Goal: Communication & Community: Connect with others

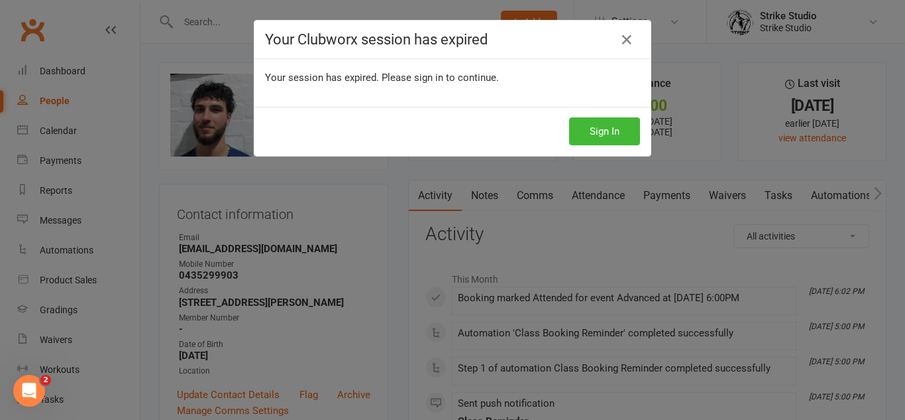
click at [606, 154] on div "Sign In" at bounding box center [453, 131] width 396 height 49
click at [622, 131] on button "Sign In" at bounding box center [604, 131] width 71 height 28
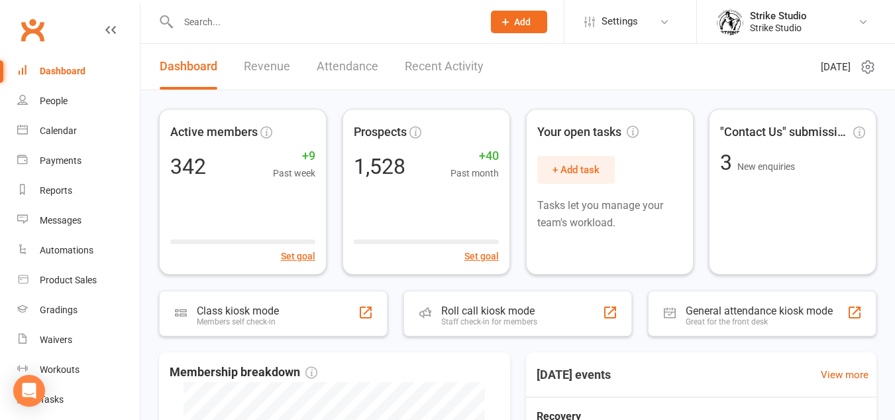
click at [514, 24] on span "Add" at bounding box center [522, 22] width 17 height 11
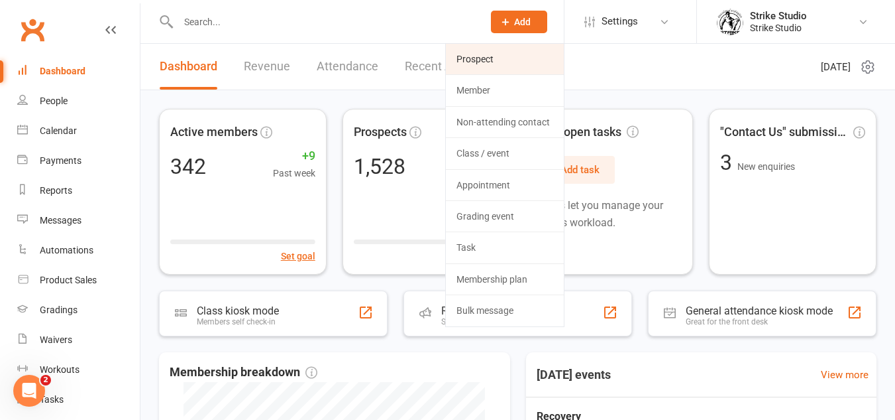
click at [523, 60] on link "Prospect" at bounding box center [505, 59] width 118 height 30
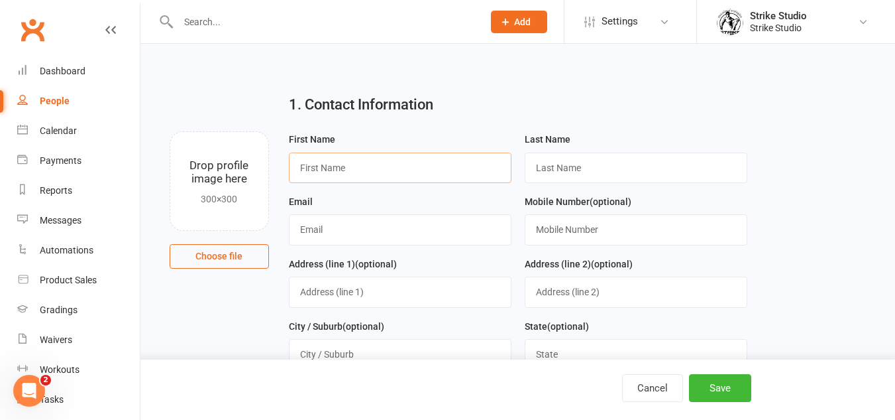
click at [422, 167] on input "text" at bounding box center [400, 167] width 223 height 30
type input "b"
type input "Ben"
type input "Ackerman"
click at [458, 221] on input "text" at bounding box center [400, 229] width 223 height 30
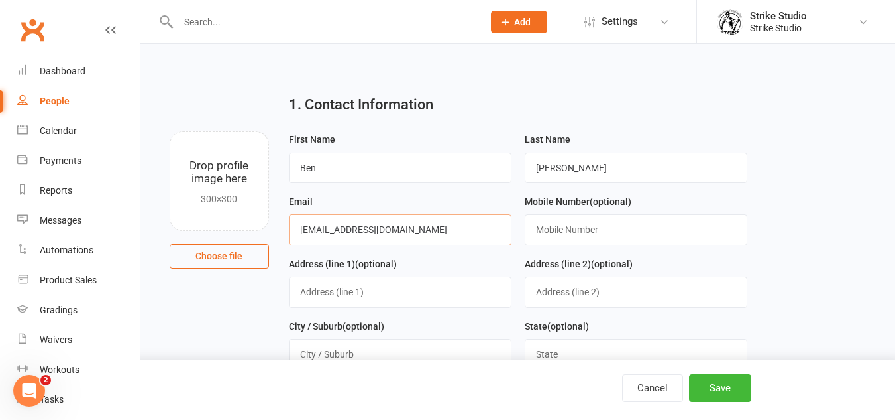
type input "benackerman2@bigpond.com"
type input "0438894127"
click at [728, 384] on button "Save" at bounding box center [720, 388] width 62 height 28
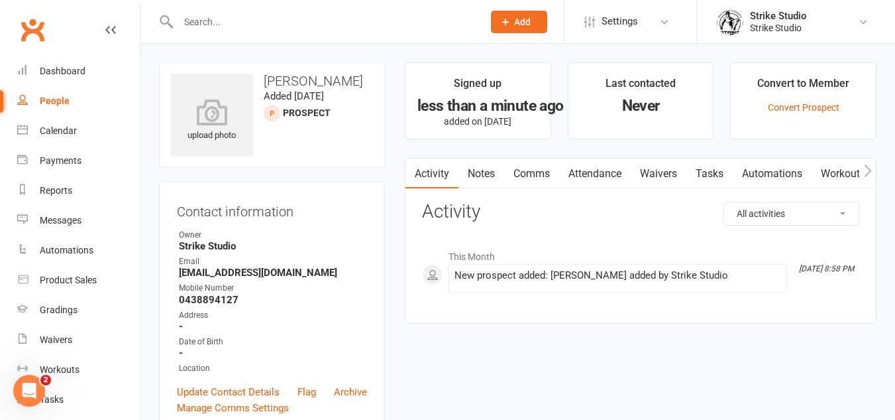
click at [545, 171] on link "Comms" at bounding box center [531, 173] width 55 height 30
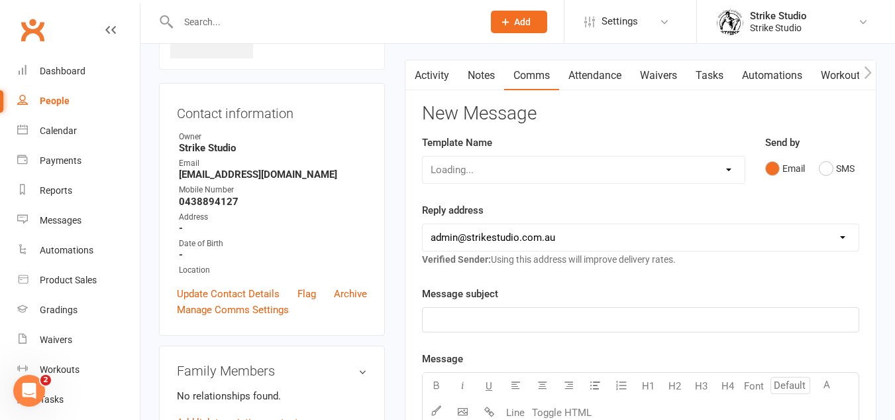
scroll to position [133, 0]
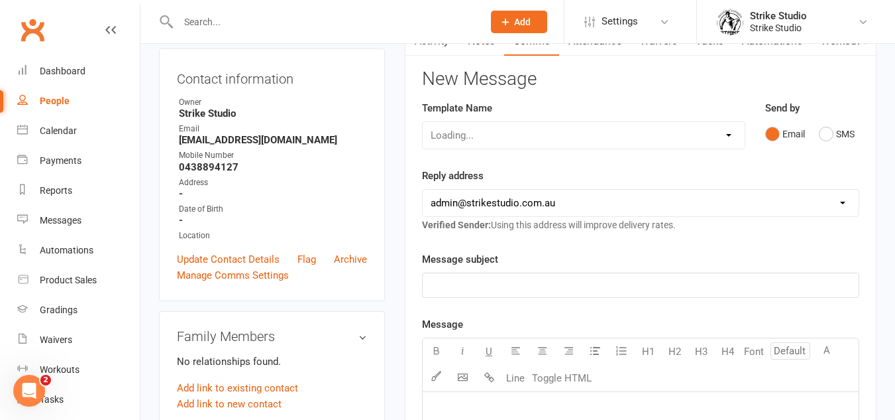
click at [542, 131] on div "Loading..." at bounding box center [583, 135] width 323 height 28
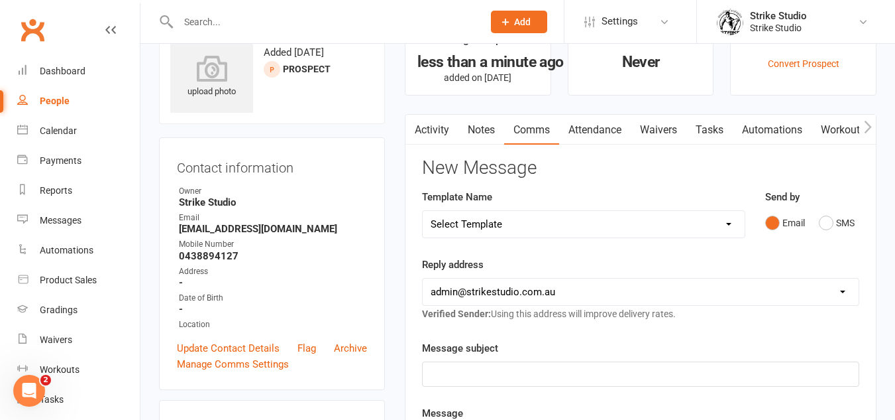
scroll to position [66, 0]
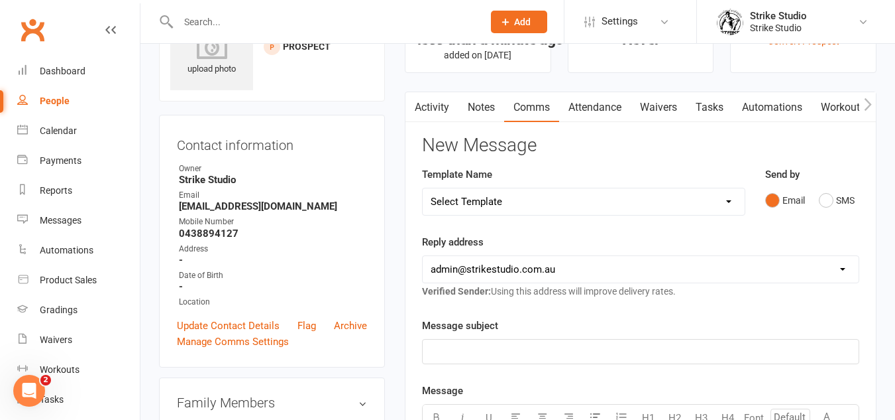
click at [559, 211] on select "Select Template [Email] Aspiring fighters meeting notes [Email] Exciting Opport…" at bounding box center [584, 201] width 322 height 27
click at [487, 274] on select "hello@clubworx.com admin@strikestudio.com.au" at bounding box center [641, 269] width 436 height 27
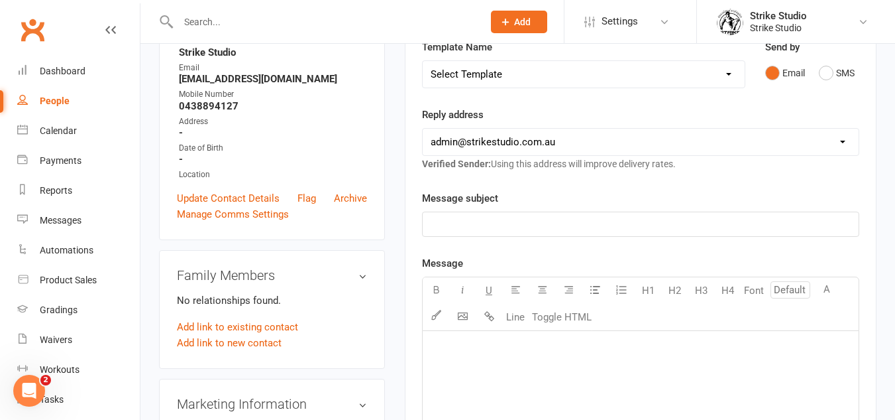
scroll to position [0, 0]
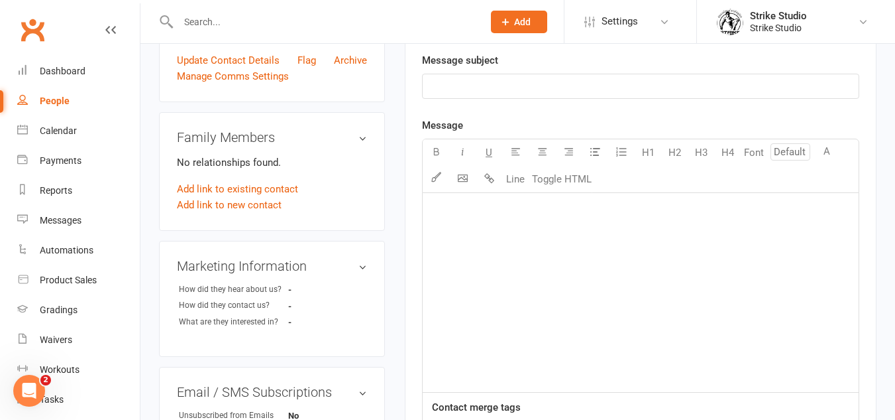
click at [547, 303] on div "﻿" at bounding box center [641, 292] width 436 height 199
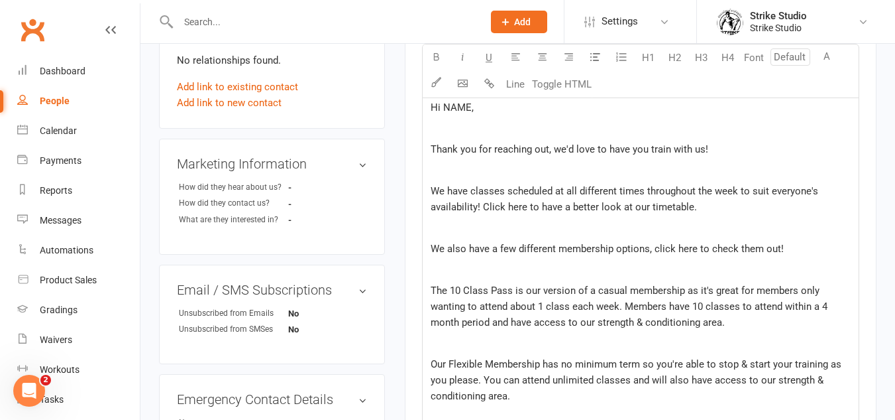
scroll to position [368, 0]
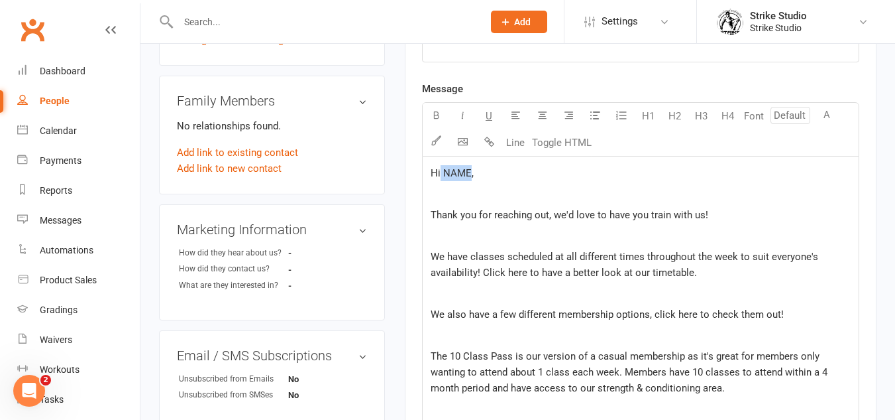
drag, startPoint x: 439, startPoint y: 174, endPoint x: 469, endPoint y: 172, distance: 29.2
click at [469, 172] on span "Hi NAME," at bounding box center [452, 173] width 43 height 12
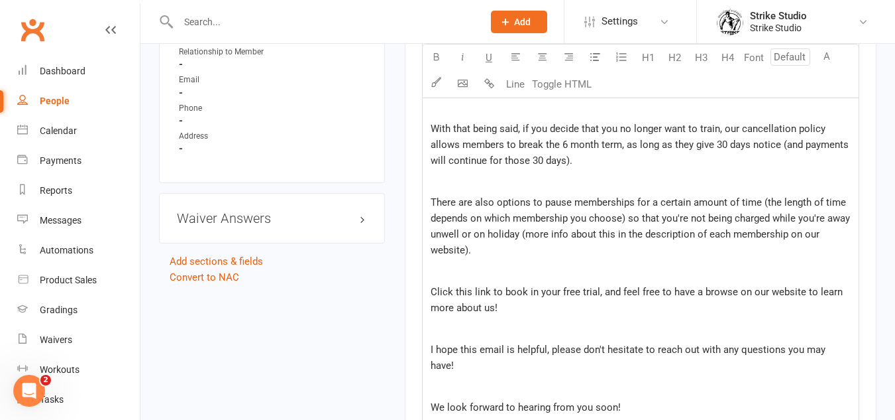
scroll to position [1163, 0]
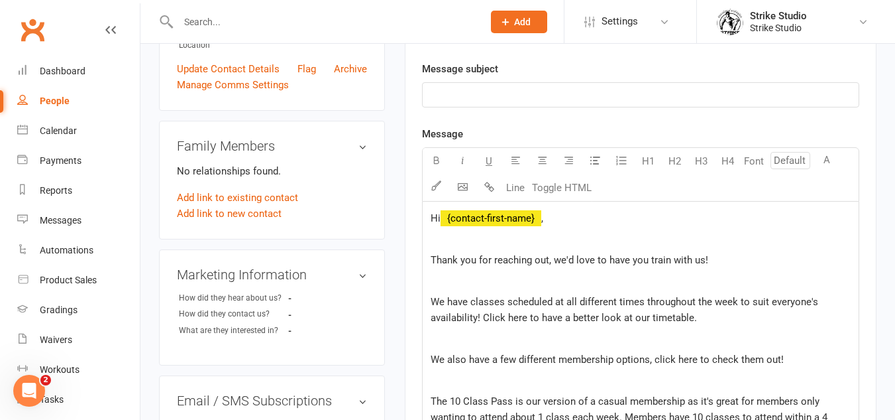
scroll to position [331, 0]
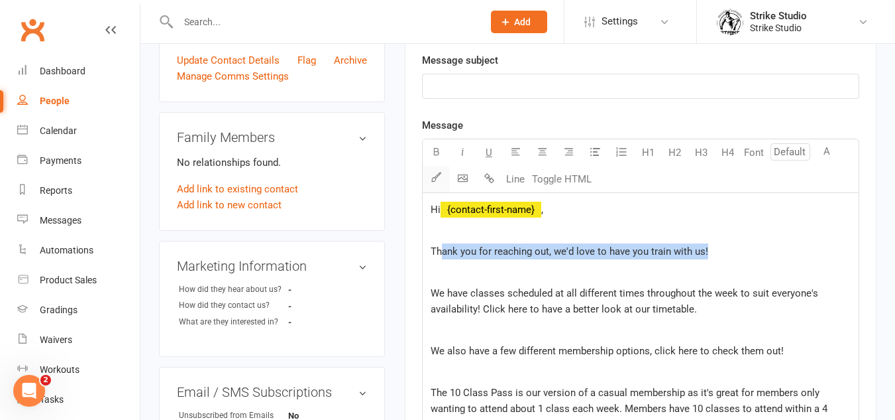
drag, startPoint x: 736, startPoint y: 255, endPoint x: 434, endPoint y: 177, distance: 312.0
click at [437, 251] on p "Thank you for reaching out, we'd love to have you train with us!" at bounding box center [641, 251] width 420 height 16
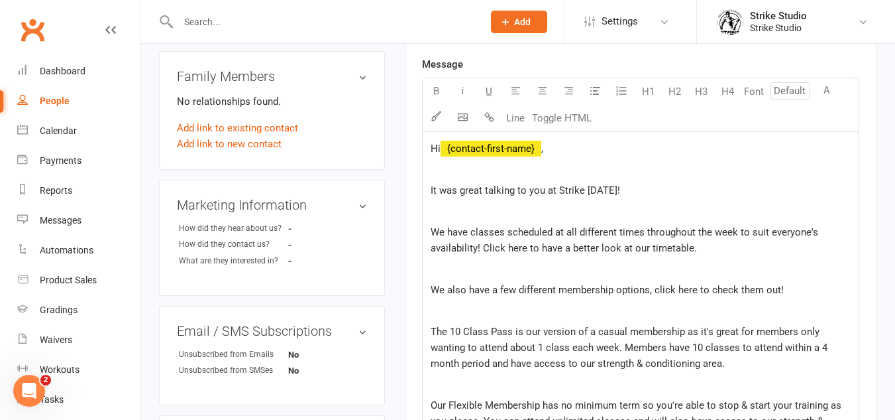
scroll to position [398, 0]
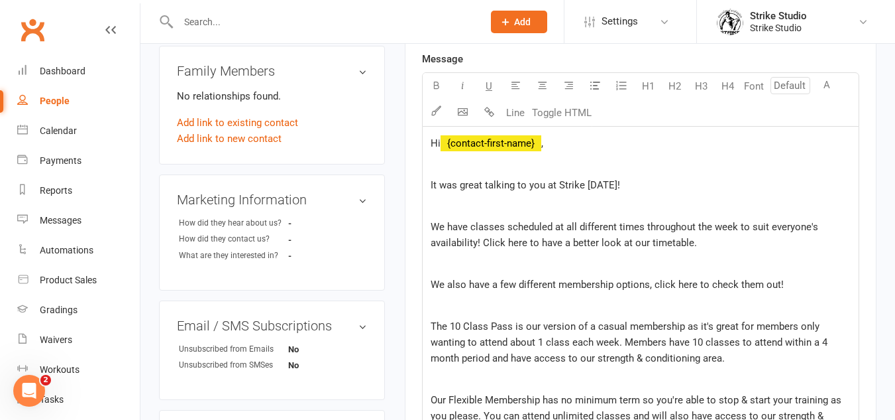
click at [473, 204] on p "﻿" at bounding box center [641, 206] width 420 height 16
drag, startPoint x: 481, startPoint y: 243, endPoint x: 528, endPoint y: 250, distance: 47.6
click at [528, 250] on p "We have classes scheduled at all different times throughout the week to suit ev…" at bounding box center [641, 235] width 420 height 32
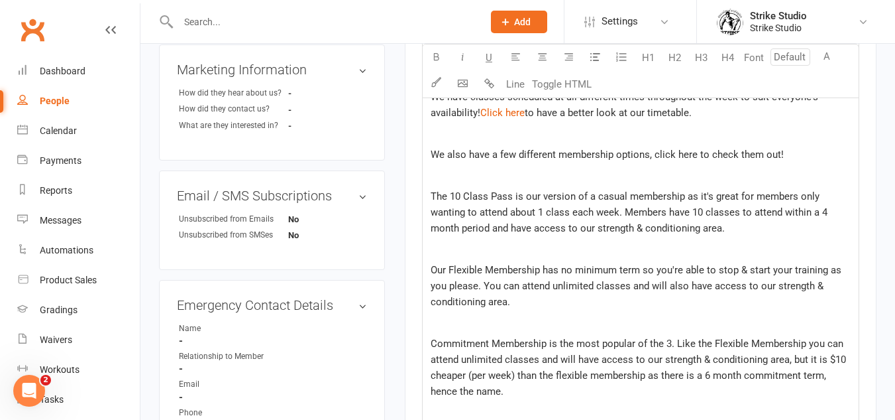
scroll to position [530, 0]
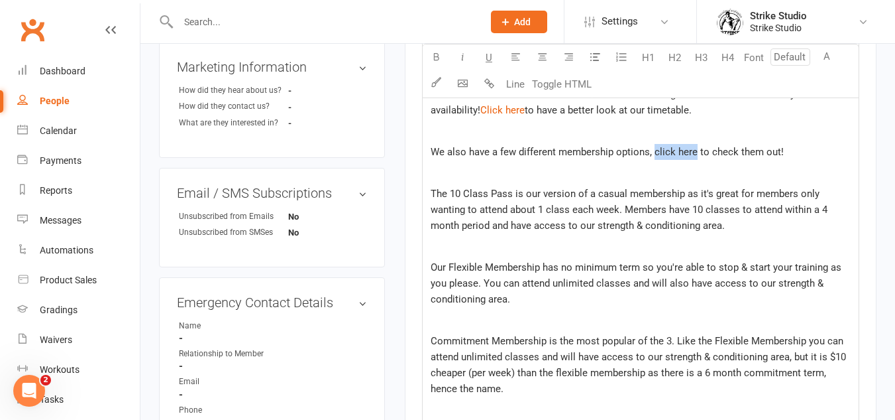
drag, startPoint x: 654, startPoint y: 159, endPoint x: 694, endPoint y: 154, distance: 40.1
click at [694, 154] on p "We also have a few different membership options, click here to check them out!" at bounding box center [641, 152] width 420 height 16
click at [675, 174] on p "﻿" at bounding box center [641, 173] width 420 height 16
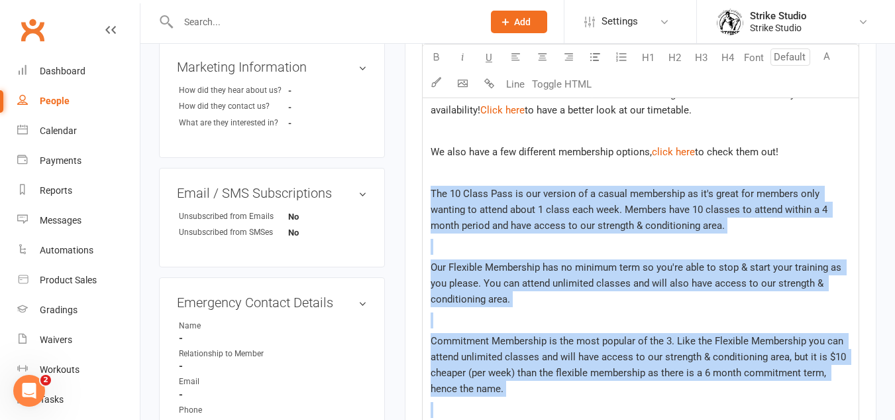
drag, startPoint x: 538, startPoint y: 296, endPoint x: 423, endPoint y: 185, distance: 160.3
click at [423, 185] on div "Hi ﻿ {contact-first-name} , ﻿ It was great talking to you at Strike today! ﻿ We…" at bounding box center [641, 401] width 436 height 815
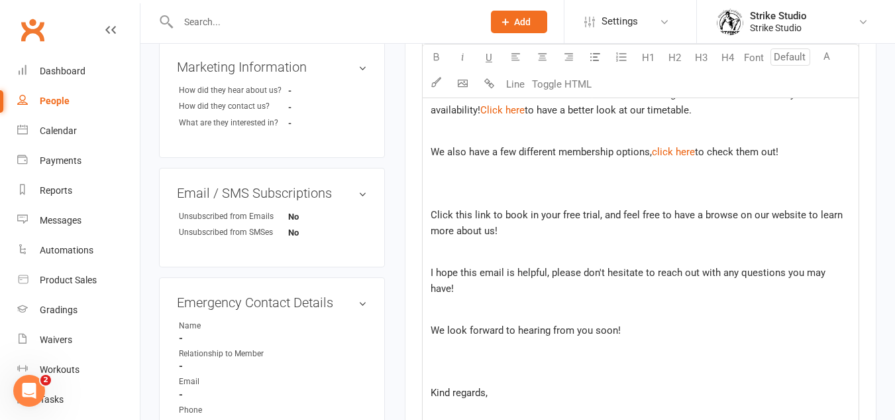
click at [464, 180] on p "﻿" at bounding box center [641, 173] width 420 height 16
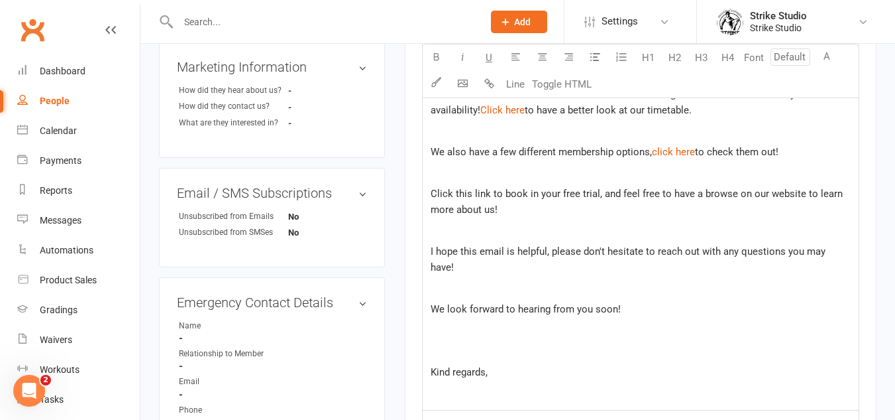
click at [479, 213] on span "Click this link to book in your free trial, and feel free to have a browse on o…" at bounding box center [638, 202] width 415 height 28
click at [482, 192] on span "Click this link to book in your free trial, and feel free to have a browse on o…" at bounding box center [638, 202] width 415 height 28
click at [574, 232] on p "﻿" at bounding box center [641, 231] width 420 height 16
click at [489, 191] on span "Click this link to book in your free trial, and feel free to have a browse on o…" at bounding box center [638, 202] width 415 height 28
click at [484, 192] on span "Click this link to book in your free trial, and feel free to have a browse on o…" at bounding box center [638, 202] width 415 height 28
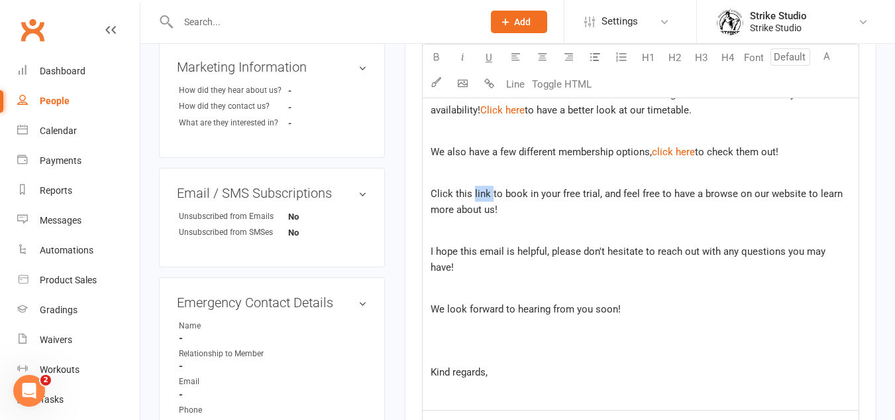
click at [484, 192] on span "Click this link to book in your free trial, and feel free to have a browse on o…" at bounding box center [638, 202] width 415 height 28
click at [519, 213] on p "Click this link to book in your free trial, and feel free to have a browse on o…" at bounding box center [641, 202] width 420 height 32
drag, startPoint x: 486, startPoint y: 193, endPoint x: 384, endPoint y: 194, distance: 102.7
click at [384, 194] on div "upload photo Ben Ackerman Added 10 September, 2025 prospect Contact information…" at bounding box center [518, 129] width 738 height 1194
drag, startPoint x: 512, startPoint y: 200, endPoint x: 625, endPoint y: 180, distance: 115.1
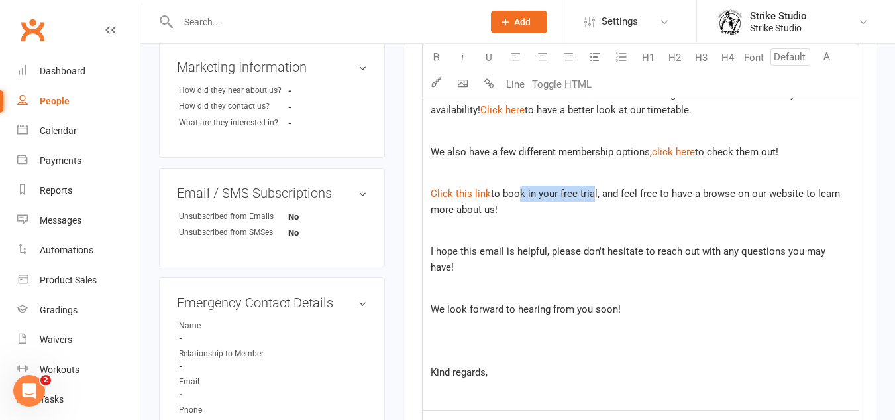
click at [625, 180] on div "Hi ﻿ {contact-first-name} , ﻿ It was great talking to you at Strike today! ﻿ We…" at bounding box center [641, 202] width 436 height 416
click at [620, 174] on p "﻿" at bounding box center [641, 173] width 420 height 16
drag, startPoint x: 535, startPoint y: 195, endPoint x: 702, endPoint y: 192, distance: 167.1
click at [702, 192] on span "to book in your free trial, and feel free to have a browse on our website to le…" at bounding box center [637, 202] width 412 height 28
click at [614, 211] on p "﻿ $ Click this link $ to book in your free trial, and feel free to have a brows…" at bounding box center [641, 202] width 420 height 32
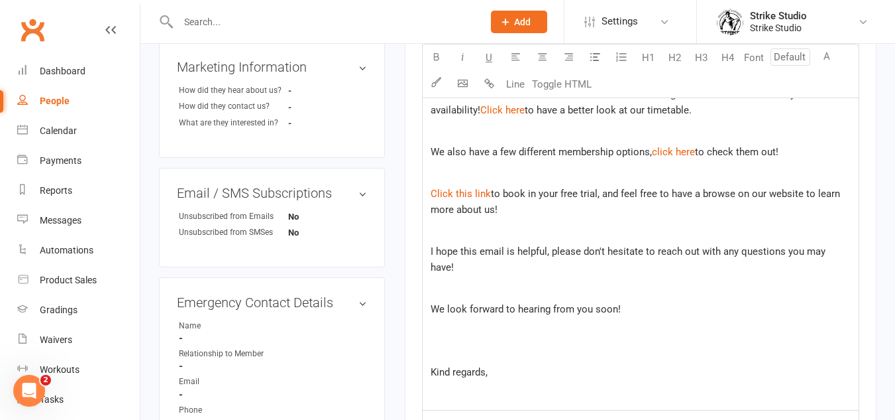
click at [693, 197] on span "to book in your free trial, and feel free to have a browse on our website to le…" at bounding box center [637, 202] width 412 height 28
click at [722, 193] on span "to book in your free trial, and feel free to have a browse on our website to le…" at bounding box center [637, 202] width 412 height 28
click at [500, 280] on p "﻿" at bounding box center [641, 288] width 420 height 16
click at [496, 262] on div "Hi ﻿ {contact-first-name} , ﻿ It was great talking to you at Strike today! ﻿ We…" at bounding box center [641, 202] width 436 height 416
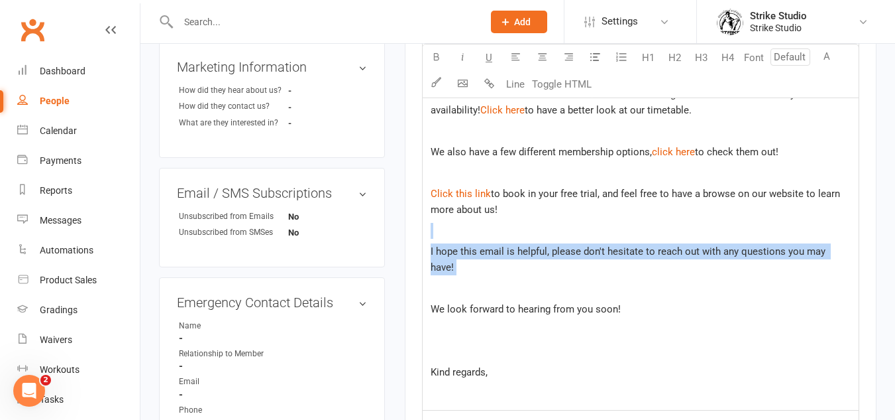
drag, startPoint x: 479, startPoint y: 260, endPoint x: 540, endPoint y: 237, distance: 65.2
click at [540, 237] on div "Hi ﻿ {contact-first-name} , ﻿ It was great talking to you at Strike today! ﻿ We…" at bounding box center [641, 202] width 436 height 416
click at [540, 237] on p "﻿" at bounding box center [641, 231] width 420 height 16
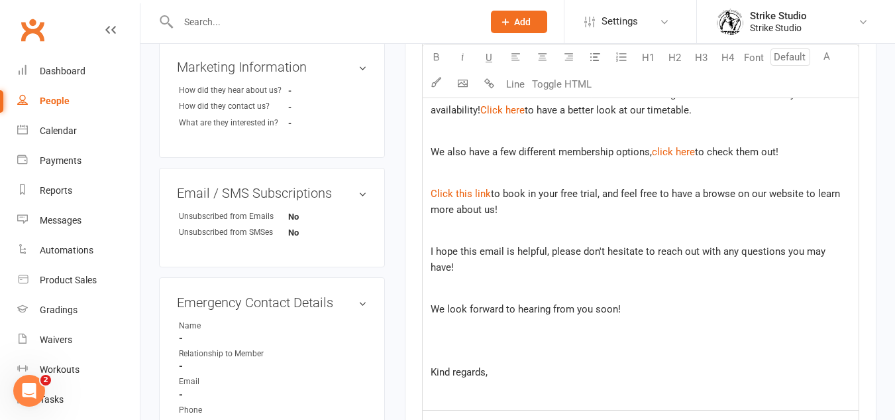
click at [551, 258] on p "I hope this email is helpful, please don't hesitate to reach out with any quest…" at bounding box center [641, 259] width 420 height 32
click at [505, 384] on p "﻿" at bounding box center [641, 392] width 420 height 16
click at [480, 343] on p "﻿" at bounding box center [641, 351] width 420 height 16
click at [459, 91] on body "Prospect Member Non-attending contact Class / event Appointment Grading event T…" at bounding box center [447, 116] width 895 height 1286
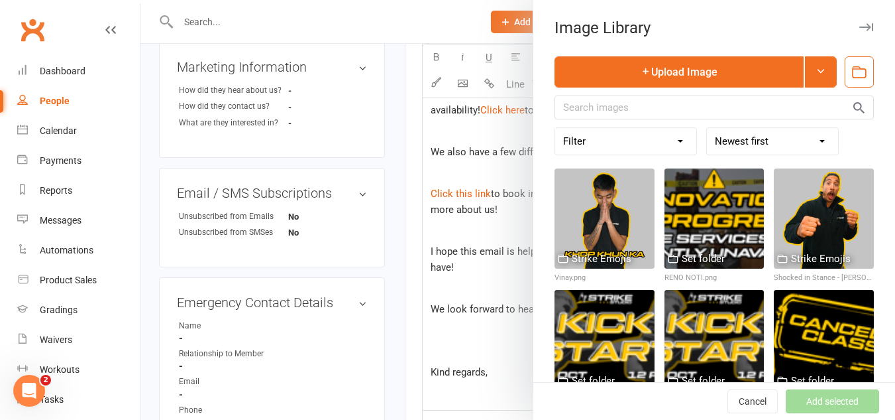
click at [608, 148] on select "Filter Fighter Promotions GIFS for Emails Icons for App Notifications Logos Los…" at bounding box center [625, 141] width 141 height 27
select select "127"
click at [555, 128] on select "Filter Fighter Promotions GIFS for Emails Icons for App Notifications Logos Los…" at bounding box center [625, 141] width 141 height 27
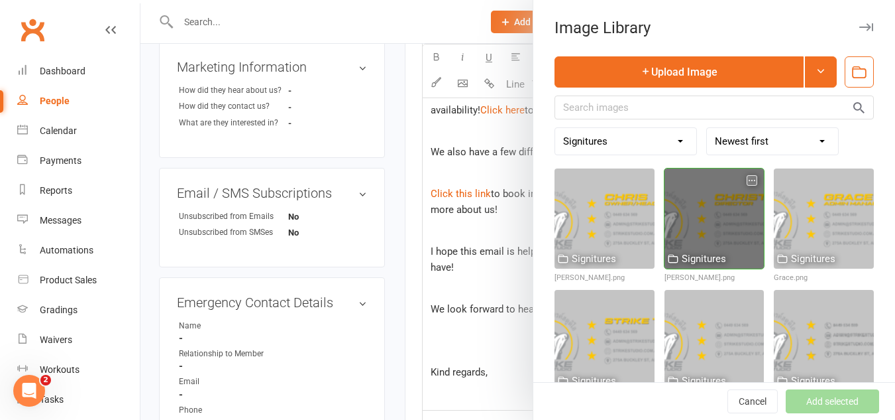
click at [711, 208] on div at bounding box center [715, 218] width 100 height 100
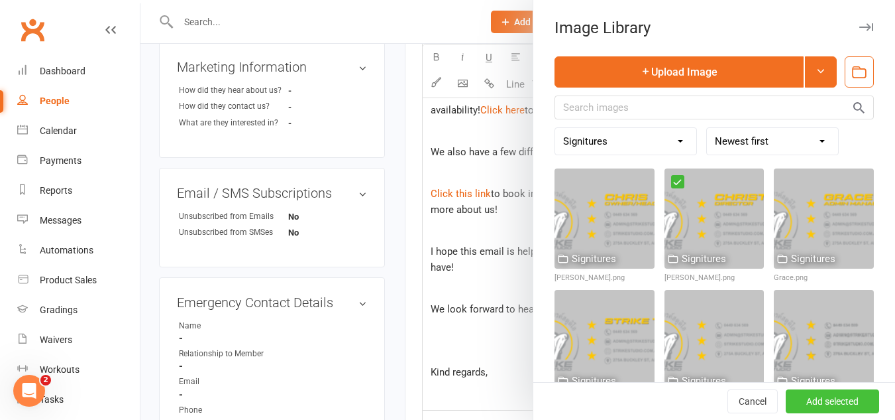
click at [822, 397] on button "Add selected" at bounding box center [832, 401] width 93 height 24
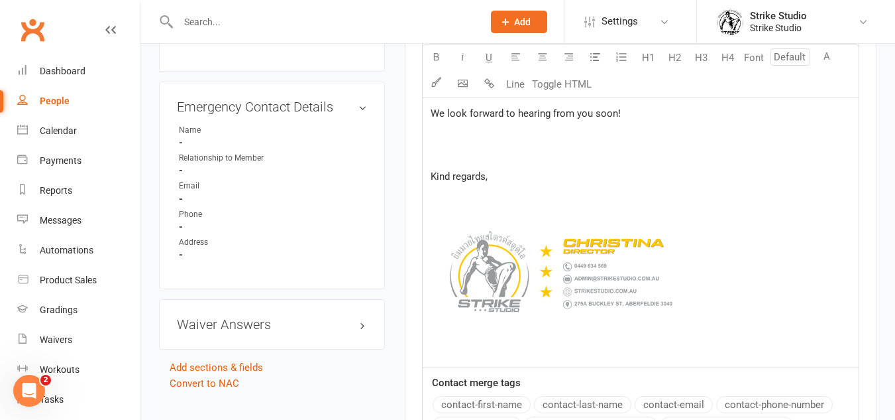
scroll to position [729, 0]
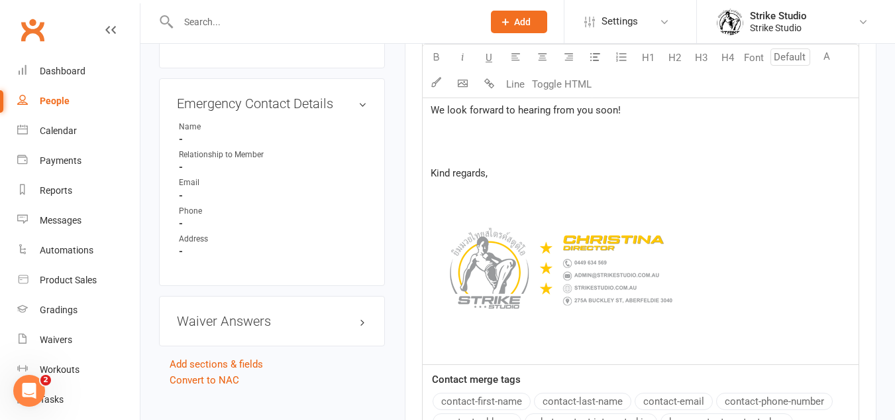
click at [473, 193] on p "﻿ ﻿ ﻿" at bounding box center [641, 270] width 420 height 169
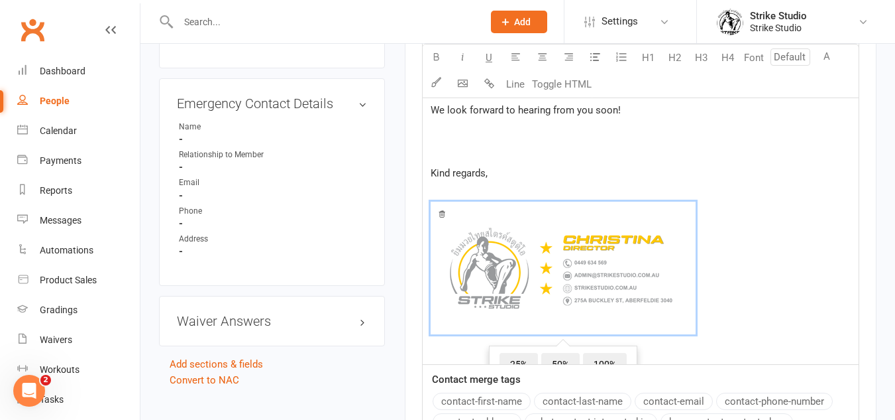
click at [473, 184] on div "Hi ﻿ {contact-first-name} , ﻿ It was great talking to you at Strike today! ﻿ We…" at bounding box center [641, 79] width 436 height 569
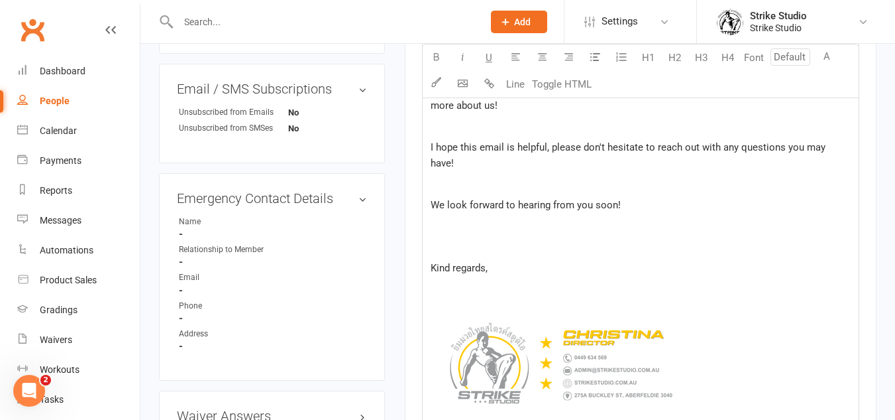
scroll to position [530, 0]
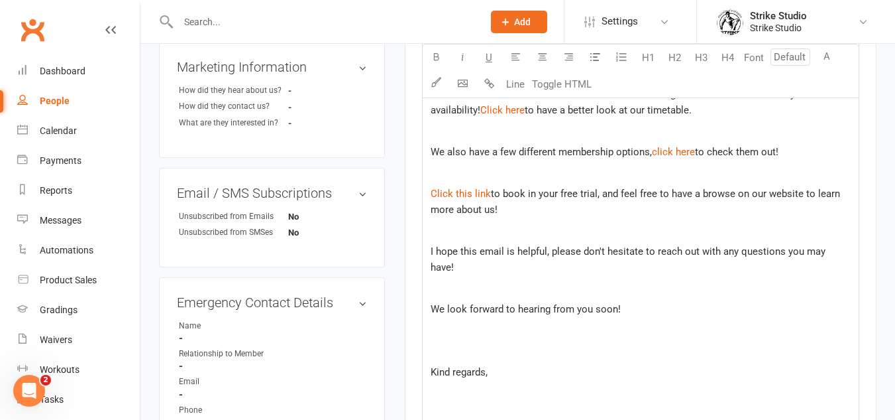
drag, startPoint x: 445, startPoint y: 274, endPoint x: 760, endPoint y: 261, distance: 314.4
click at [760, 261] on div "Hi ﻿ {contact-first-name} , ﻿ It was great talking to you at Strike today! ﻿ We…" at bounding box center [641, 278] width 436 height 569
click at [734, 280] on p "﻿" at bounding box center [641, 288] width 420 height 16
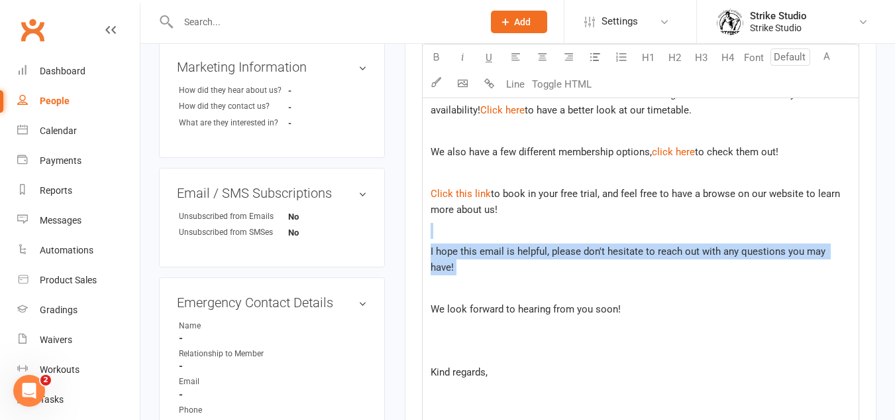
drag, startPoint x: 512, startPoint y: 278, endPoint x: 420, endPoint y: 229, distance: 104.4
click at [420, 229] on div "Activity Notes Comms Attendance Waivers Tasks Automations Workouts Assessments …" at bounding box center [641, 238] width 472 height 1220
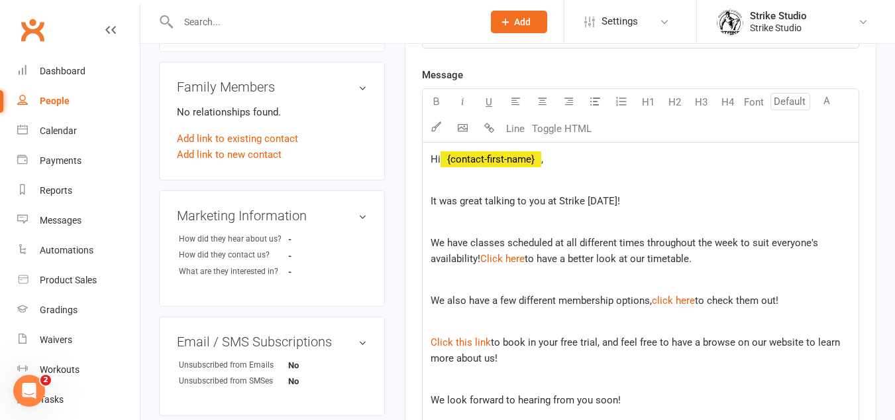
scroll to position [398, 0]
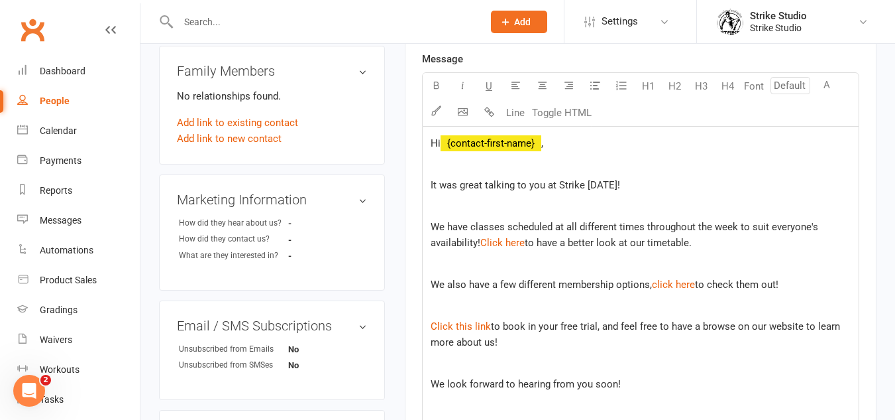
click at [428, 141] on div "Hi ﻿ {contact-first-name} , ﻿ It was great talking to you at Strike today! ﻿ We…" at bounding box center [641, 382] width 436 height 511
click at [443, 179] on span "It was great talking to you at Strike today!" at bounding box center [526, 185] width 190 height 12
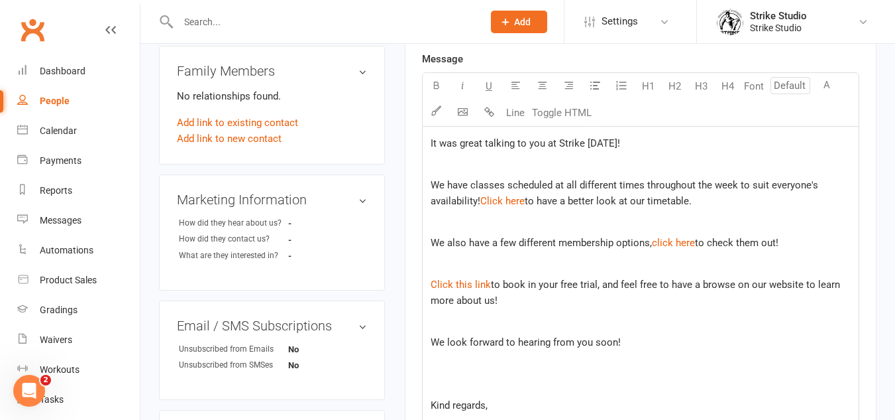
click at [608, 146] on span "It was great talking to you at Strike today!" at bounding box center [526, 143] width 190 height 12
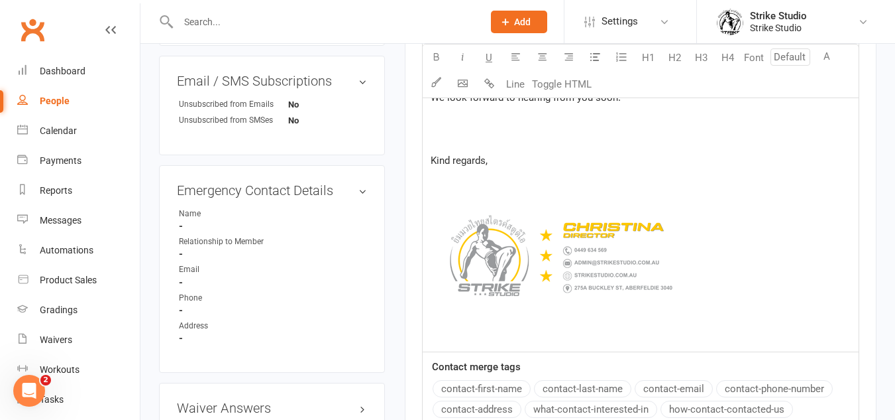
scroll to position [663, 0]
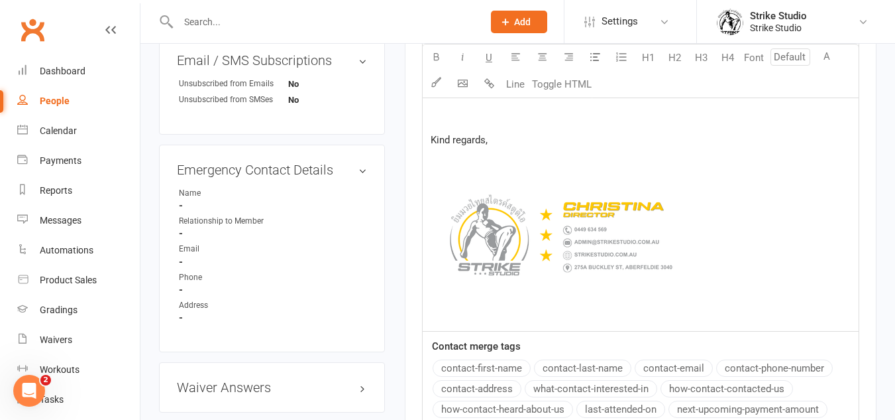
click at [455, 369] on div "Message Select image from library U H1 H2 H3 H4 Font A Line Toggle HTML It was …" at bounding box center [640, 139] width 437 height 707
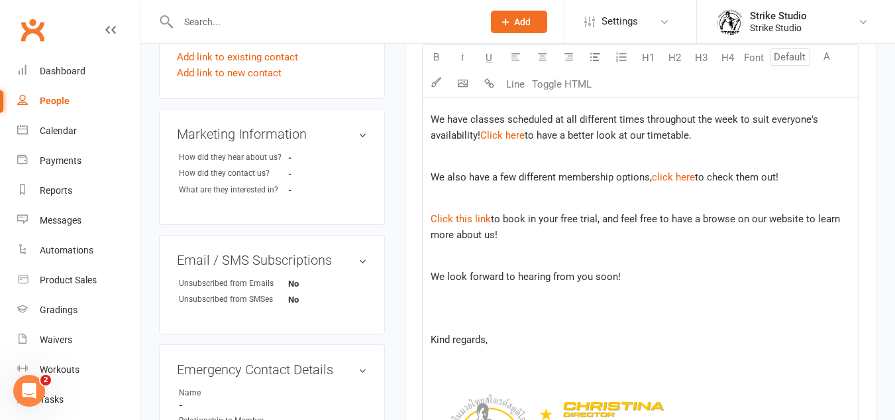
scroll to position [464, 0]
click at [618, 272] on span "We look forward to hearing from you soon!" at bounding box center [526, 276] width 190 height 12
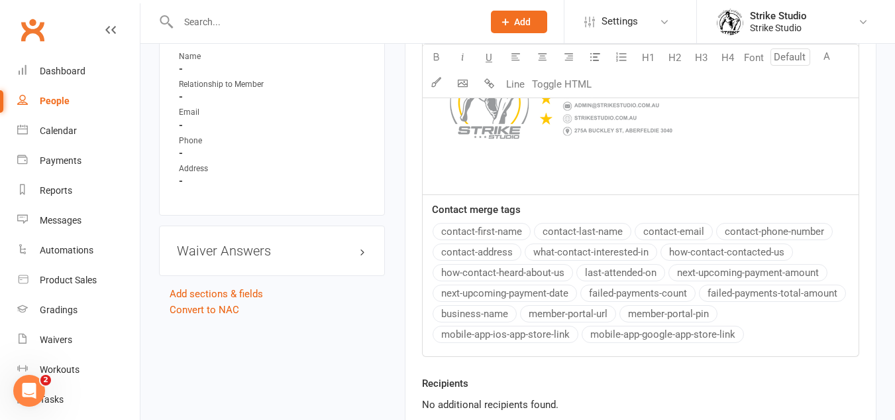
scroll to position [862, 0]
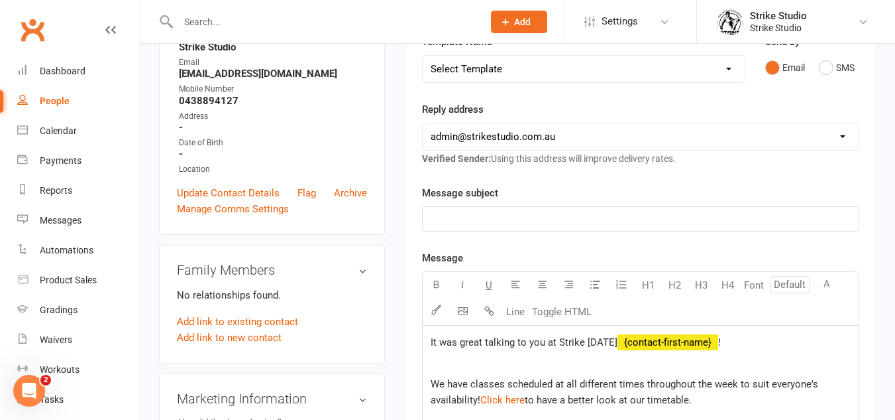
click at [469, 227] on p "﻿" at bounding box center [641, 219] width 420 height 16
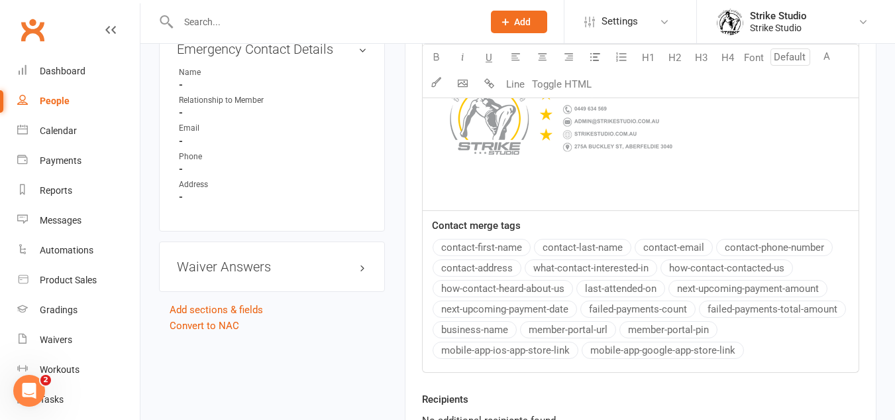
scroll to position [795, 0]
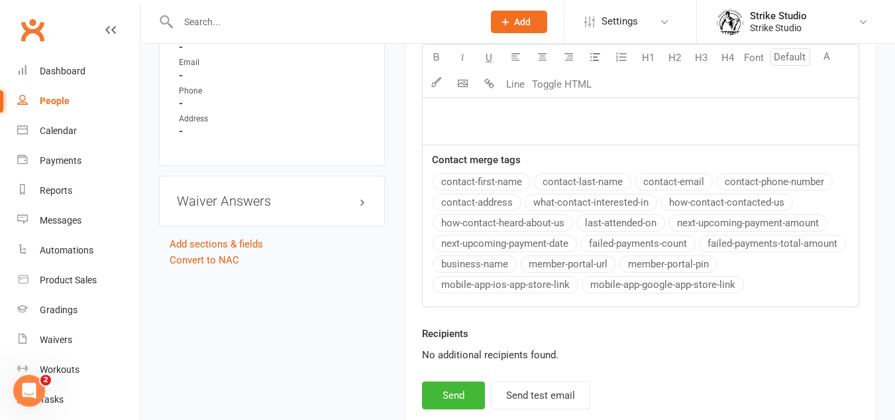
scroll to position [943, 0]
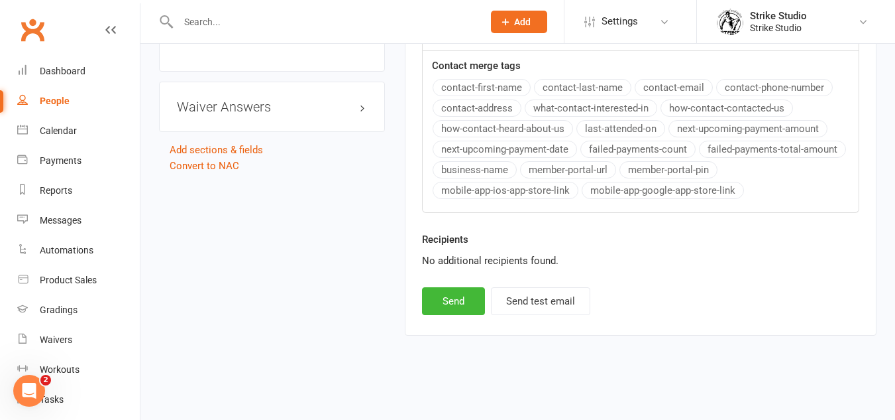
click at [454, 286] on div "Recipients No additional recipients found." at bounding box center [640, 259] width 457 height 56
click at [454, 298] on button "Send" at bounding box center [453, 301] width 63 height 28
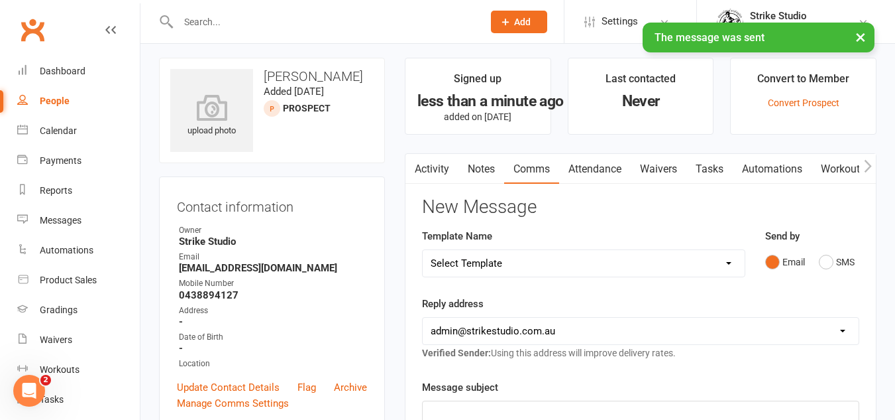
scroll to position [0, 0]
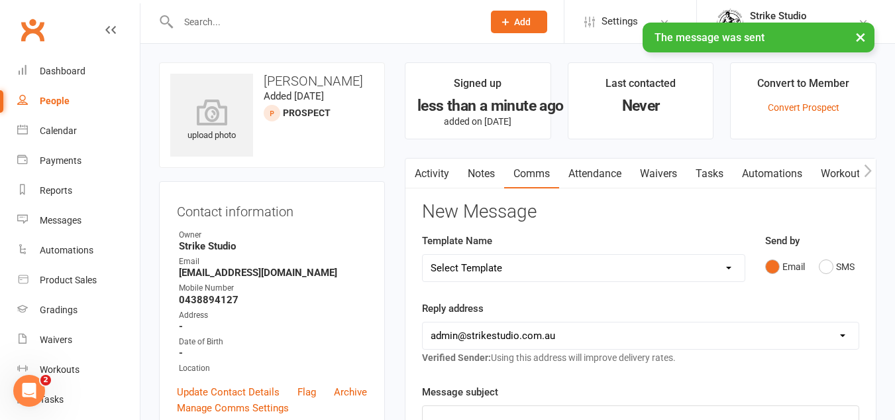
click at [410, 180] on button "button" at bounding box center [414, 173] width 17 height 30
click at [433, 182] on link "Activity" at bounding box center [432, 173] width 53 height 30
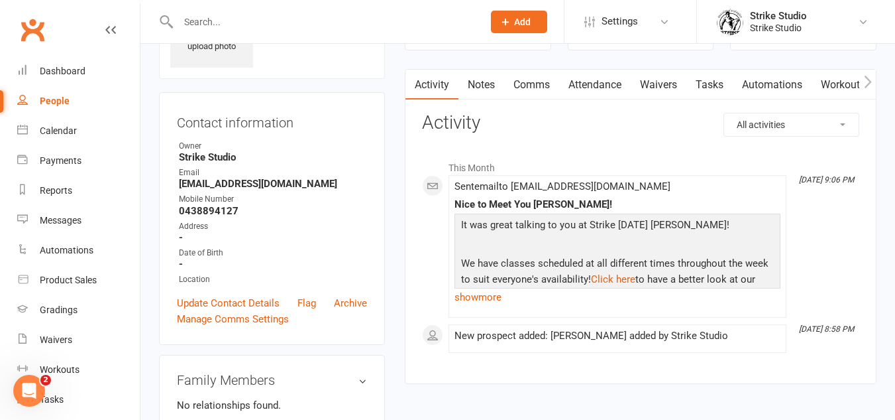
scroll to position [66, 0]
